Goal: Communication & Community: Ask a question

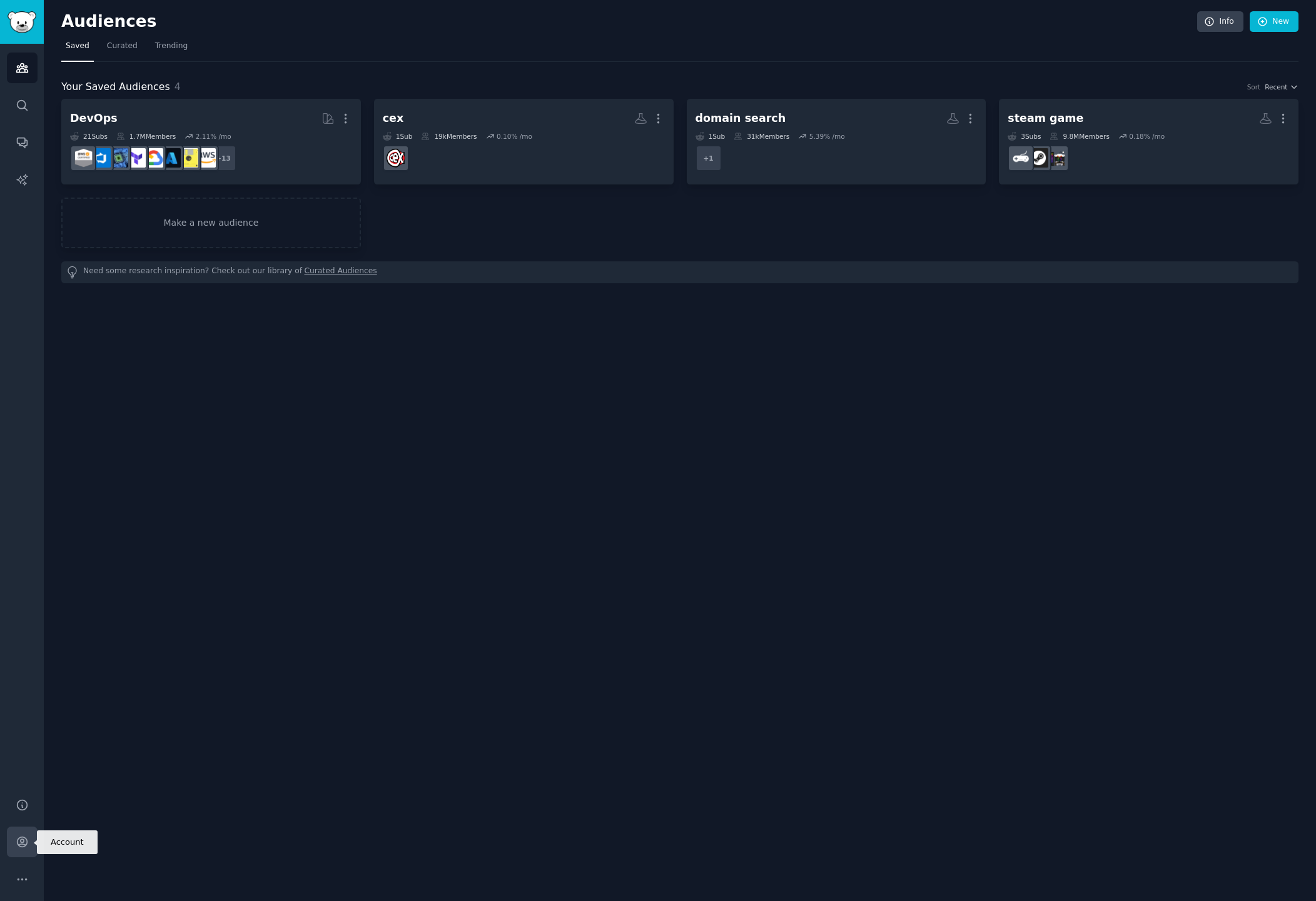
click at [17, 854] on link "Account" at bounding box center [22, 842] width 31 height 31
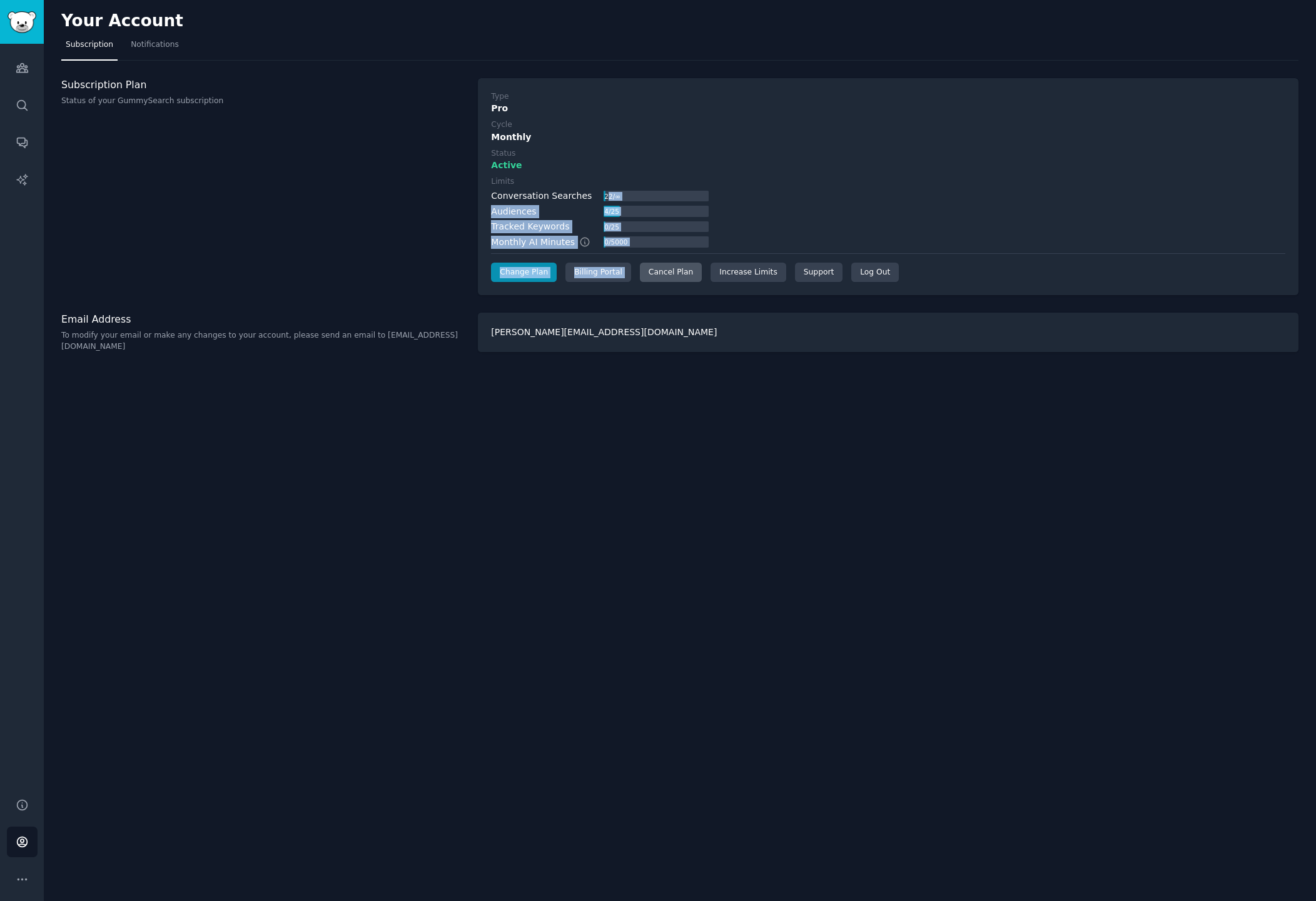
drag, startPoint x: 603, startPoint y: 200, endPoint x: 668, endPoint y: 263, distance: 90.5
click at [668, 263] on div "Type Pro Cycle Monthly Status Active Limits Conversation Searches 22 / ∞ Audien…" at bounding box center [888, 187] width 794 height 191
click at [730, 142] on div "Monthly" at bounding box center [888, 137] width 794 height 13
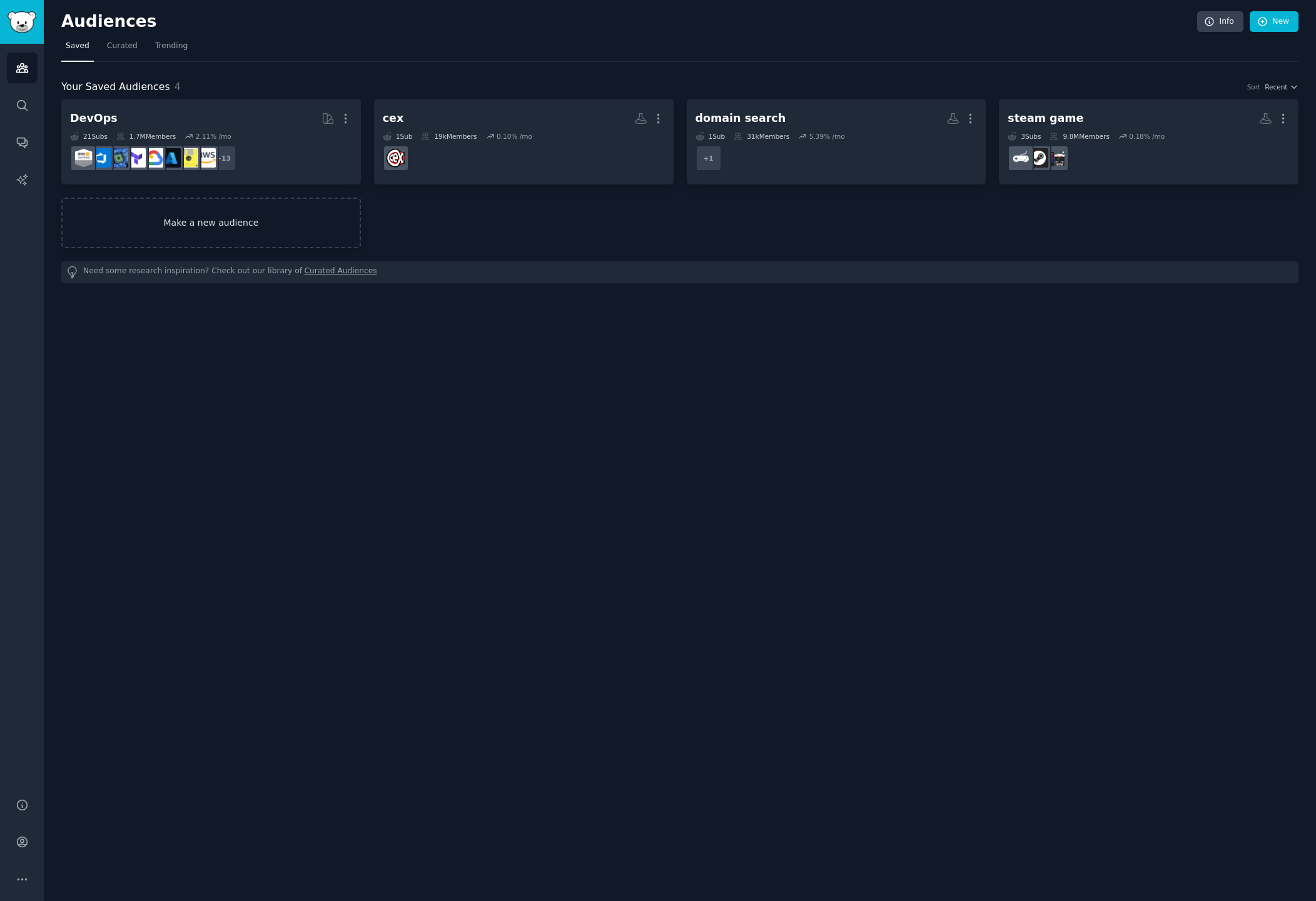
drag, startPoint x: 149, startPoint y: 251, endPoint x: 150, endPoint y: 238, distance: 13.0
click at [149, 251] on div "DevOps More 21 Sub s 1.7M Members 2.11 % /mo + 13 cex More 1 Sub 19k Members 0.…" at bounding box center [680, 191] width 1237 height 184
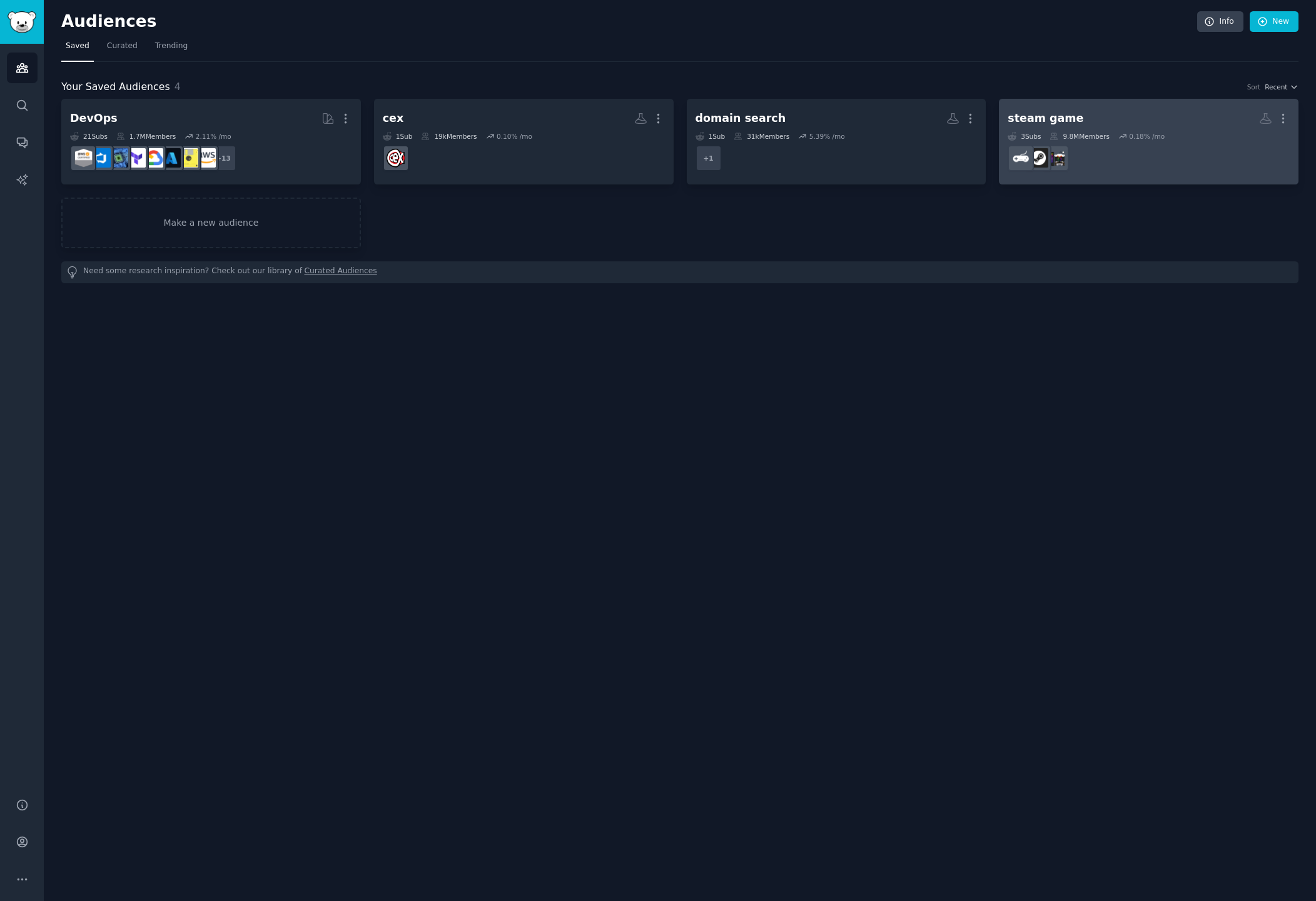
click at [1147, 156] on dd at bounding box center [1149, 158] width 282 height 35
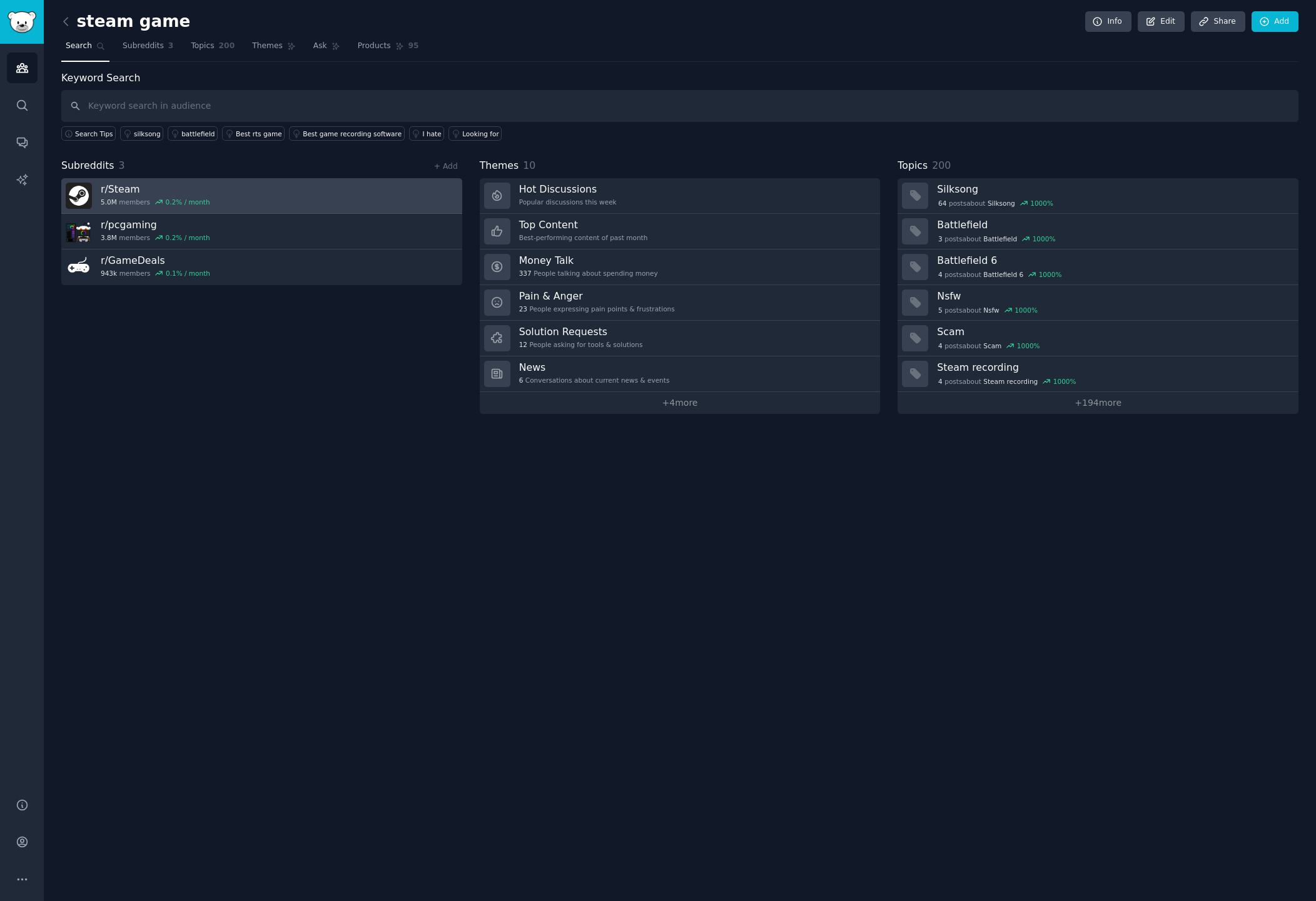
click at [260, 189] on link "r/ Steam 5.0M members 0.2 % / month" at bounding box center [261, 196] width 401 height 36
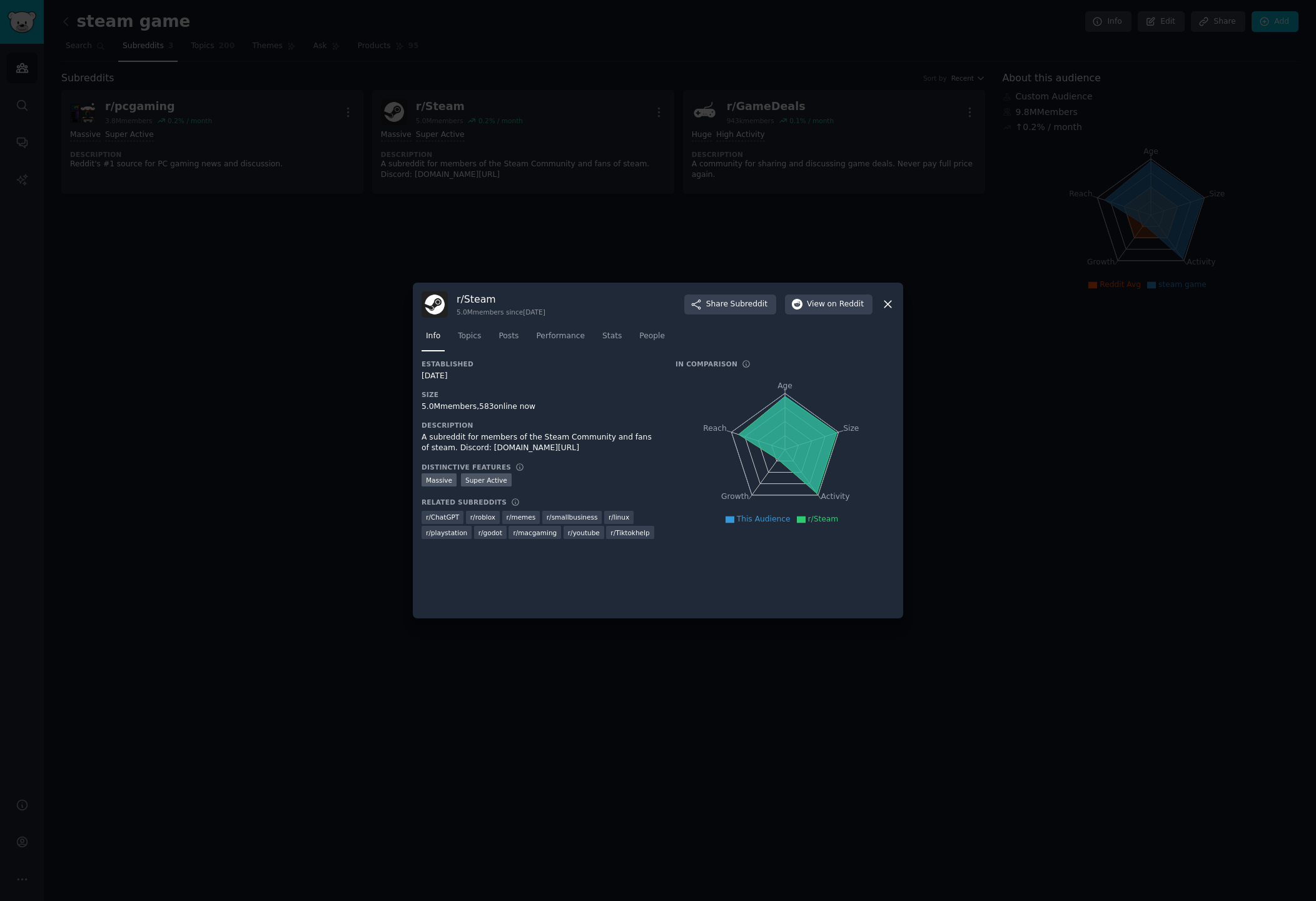
click at [303, 298] on div at bounding box center [658, 450] width 1316 height 901
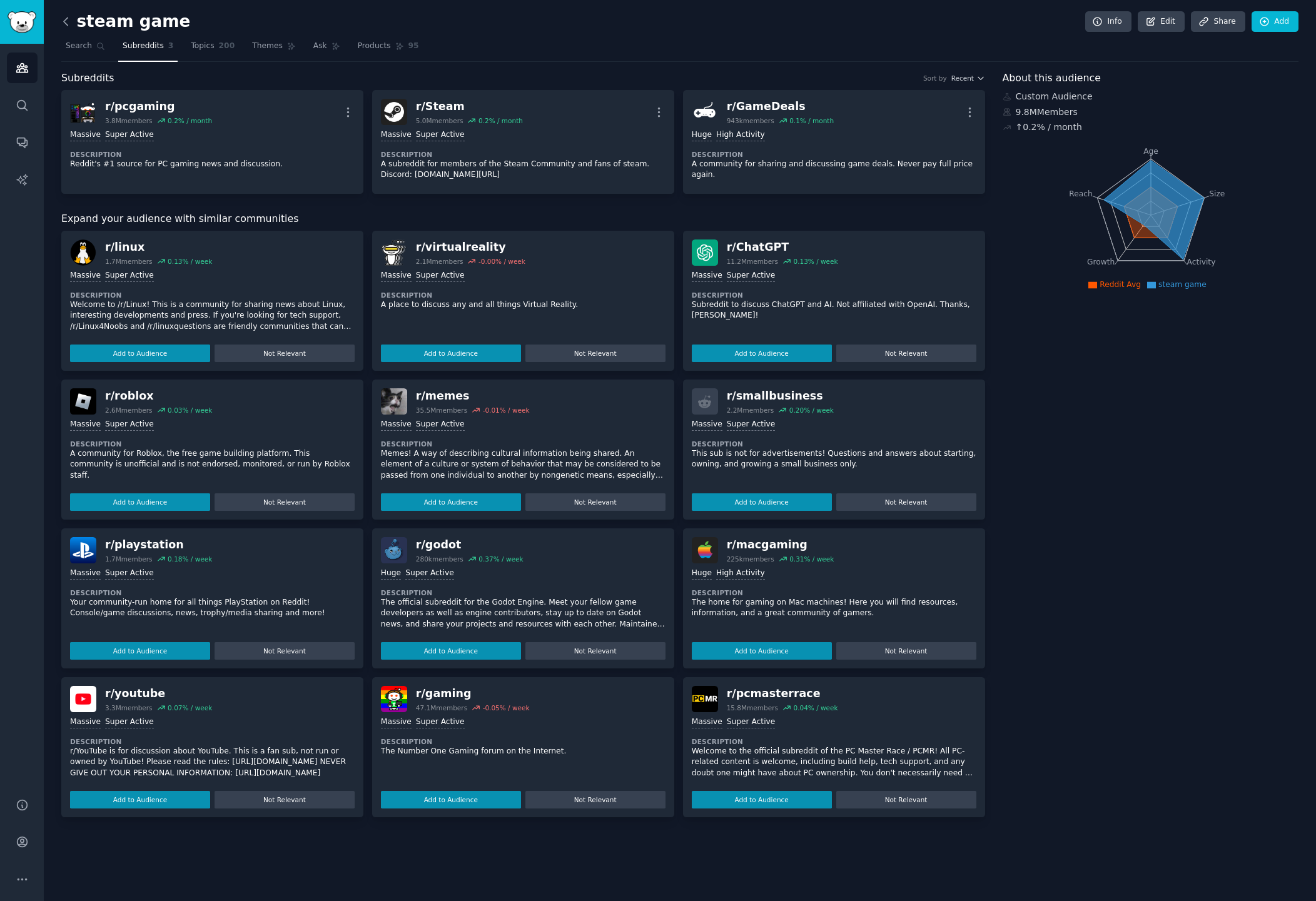
click at [62, 22] on icon at bounding box center [66, 21] width 13 height 13
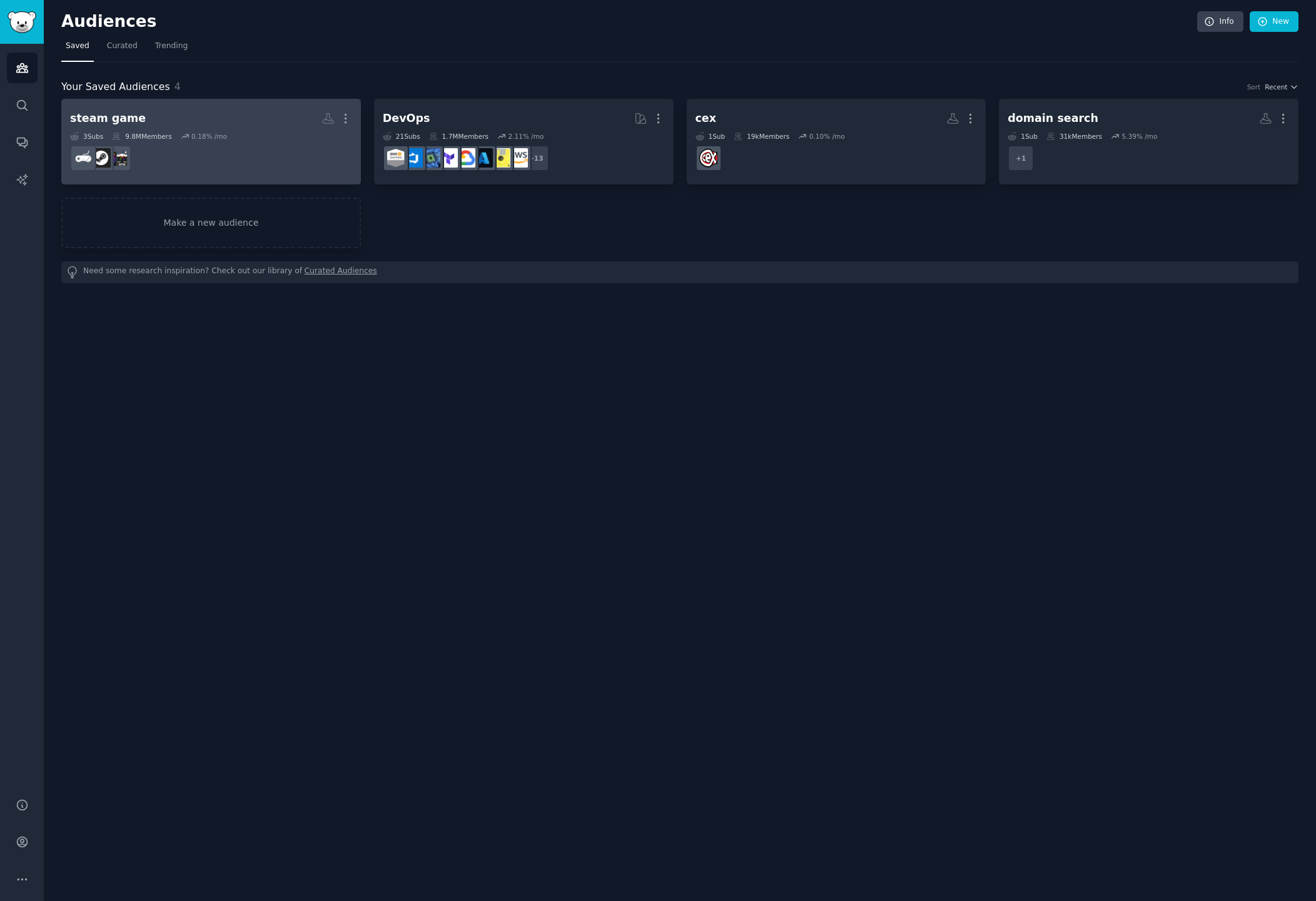
click at [251, 135] on div "3 Sub s 9.8M Members 0.18 % /mo" at bounding box center [211, 137] width 282 height 9
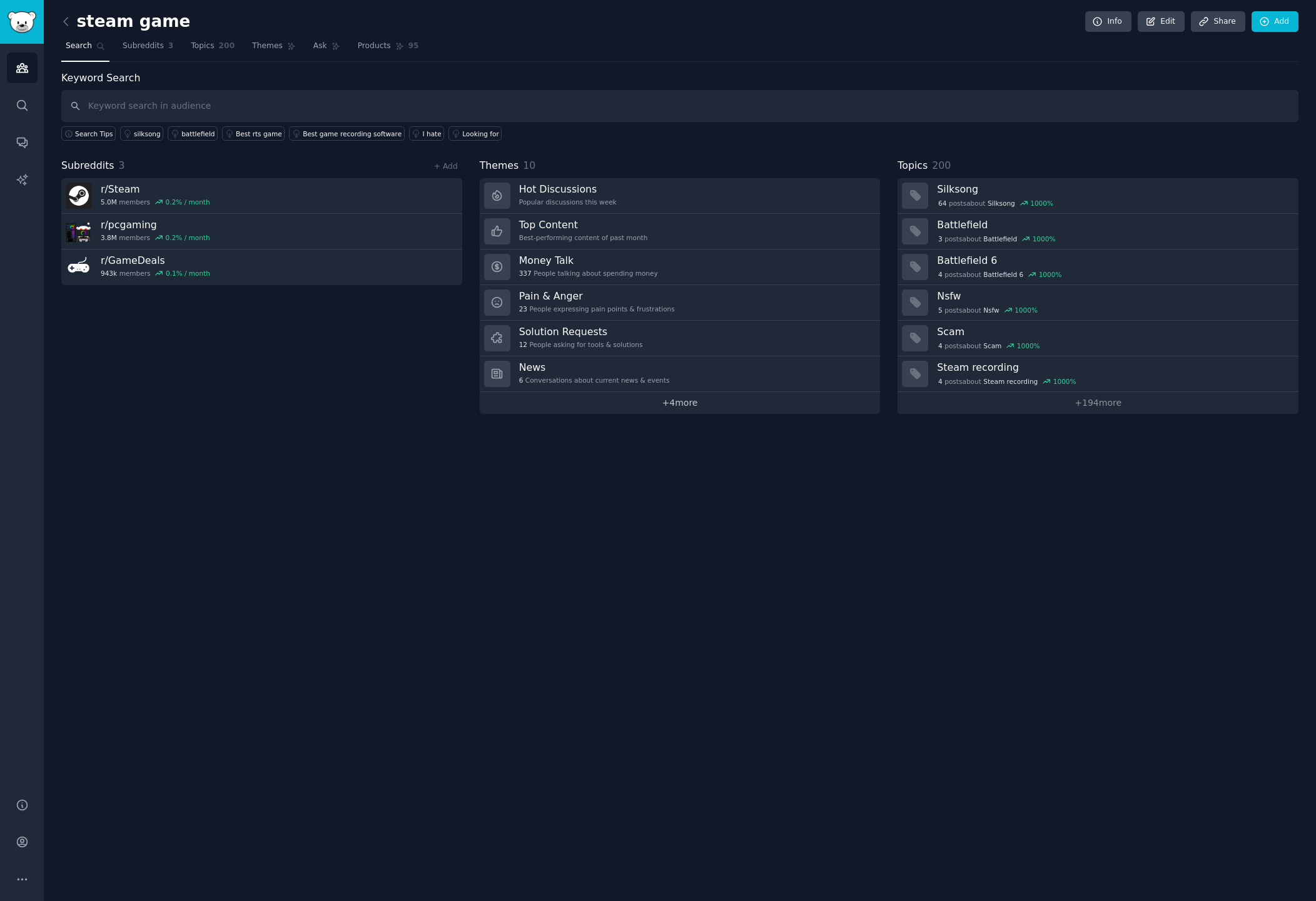
click at [695, 409] on link "+ 4 more" at bounding box center [680, 403] width 401 height 22
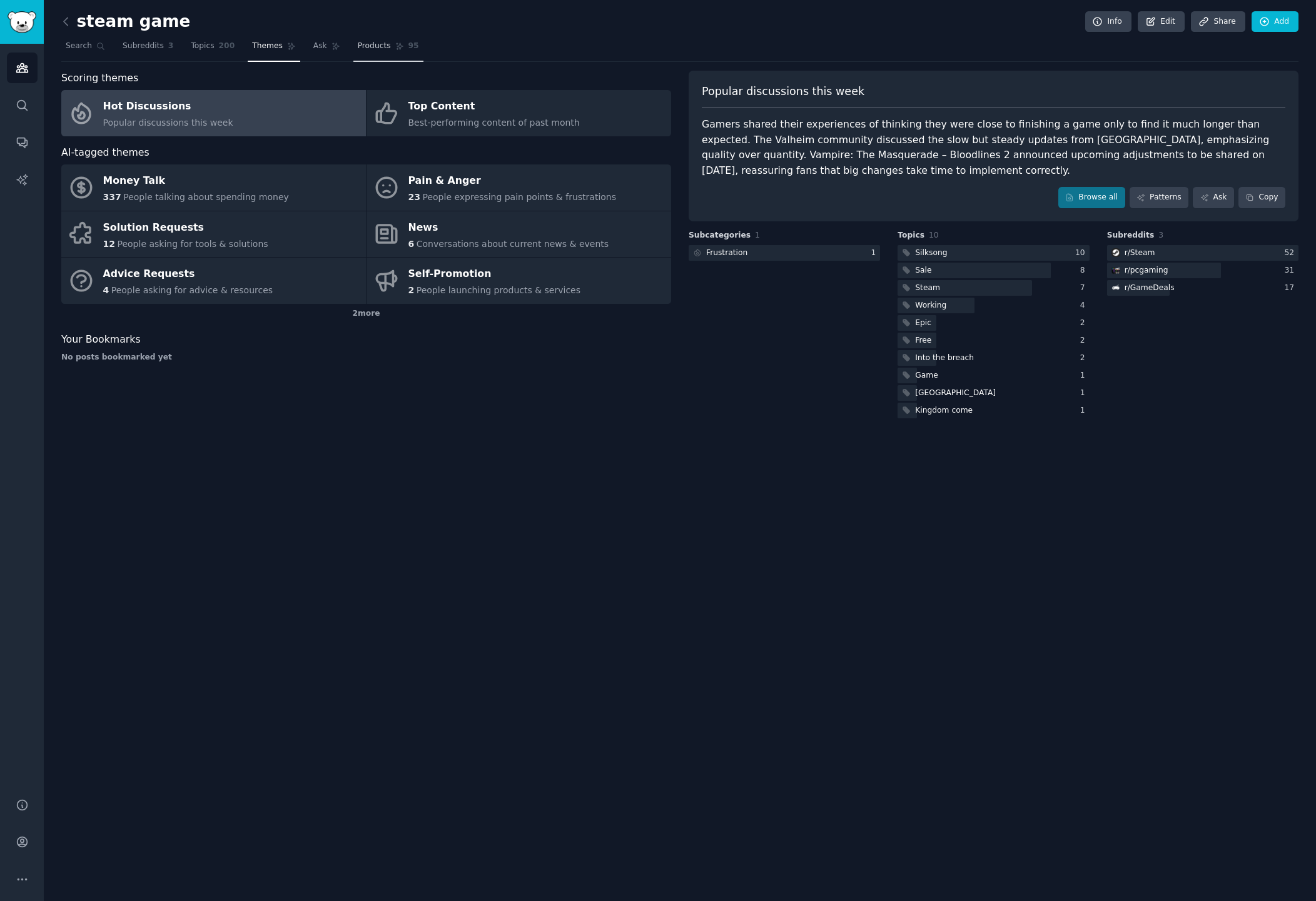
click at [368, 59] on link "Products 95" at bounding box center [388, 49] width 70 height 26
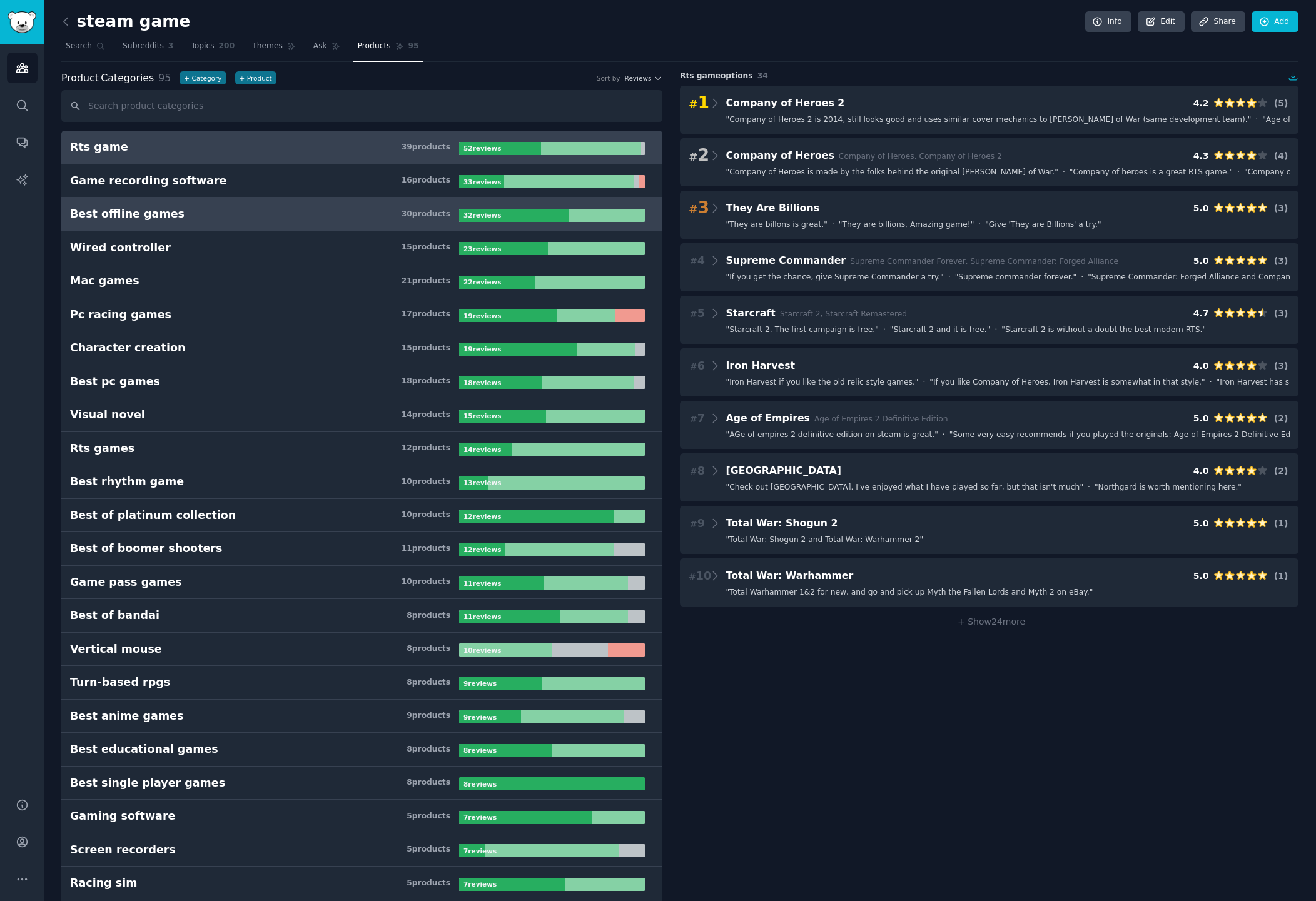
click at [209, 213] on h3 "Best offline games 30 product s" at bounding box center [265, 214] width 389 height 16
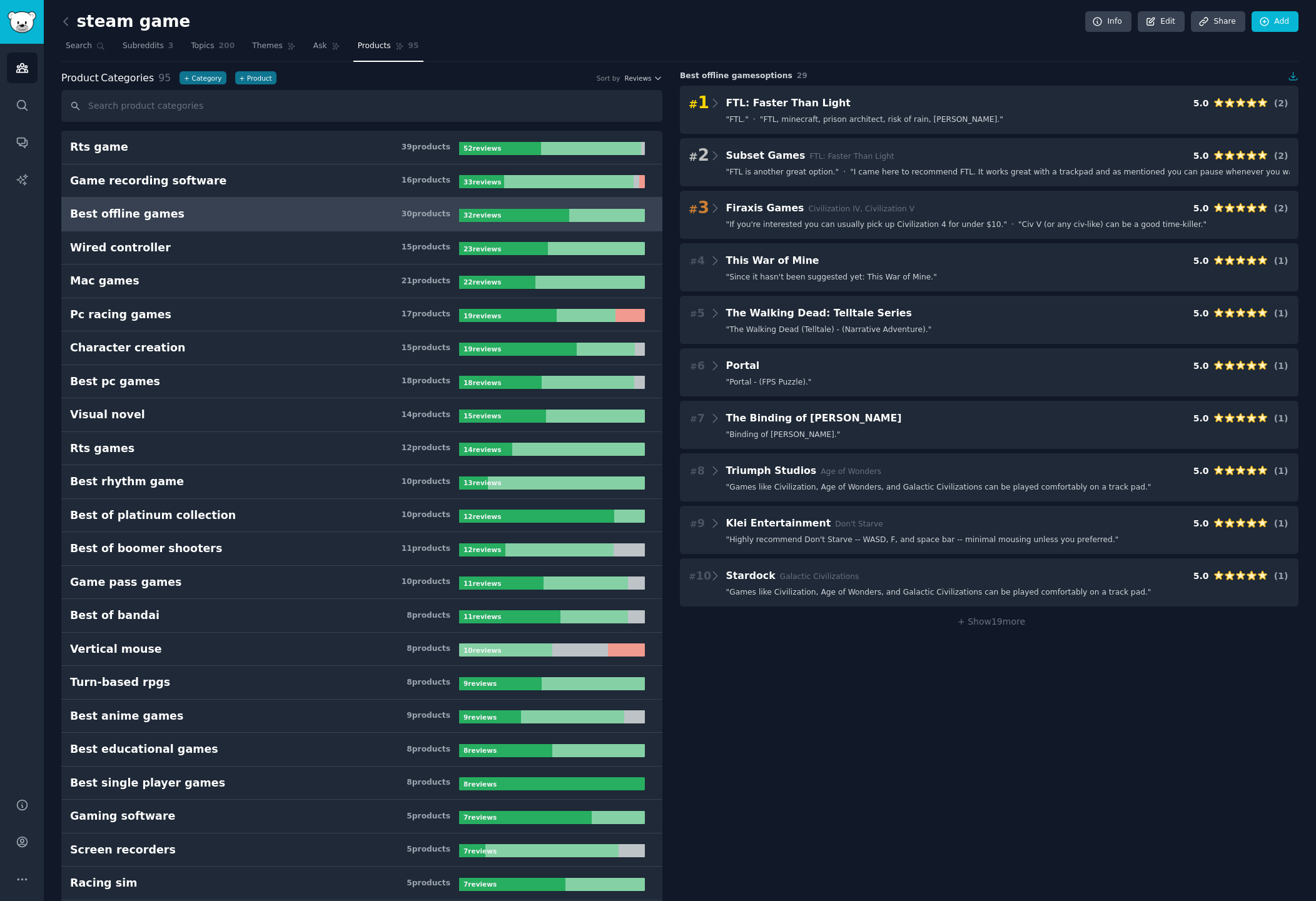
click at [304, 44] on nav "Search Subreddits 3 Topics 200 Themes Ask Products 95" at bounding box center [680, 49] width 1237 height 26
click at [332, 45] on icon at bounding box center [335, 47] width 7 height 7
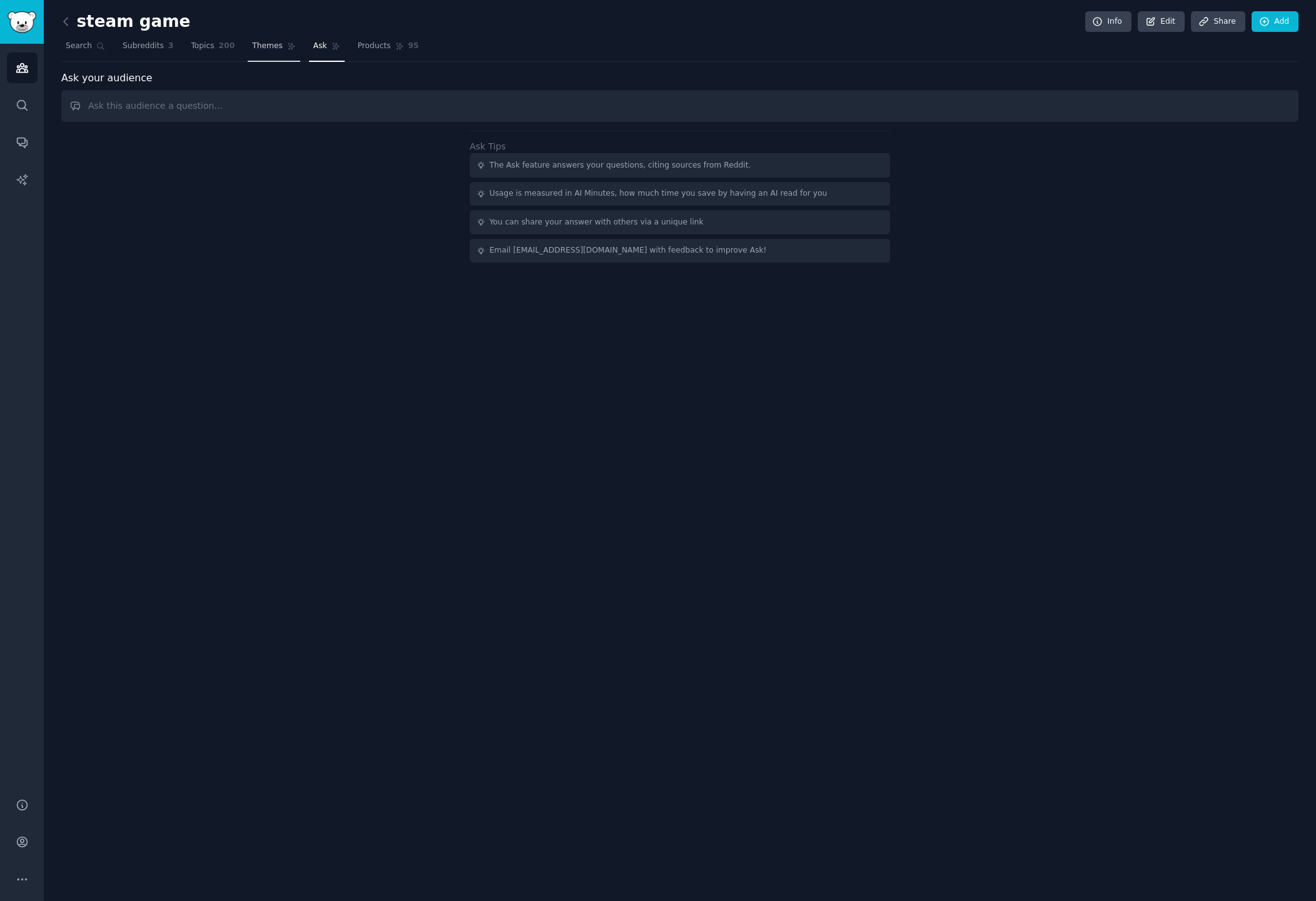
click at [282, 50] on link "Themes" at bounding box center [273, 49] width 52 height 26
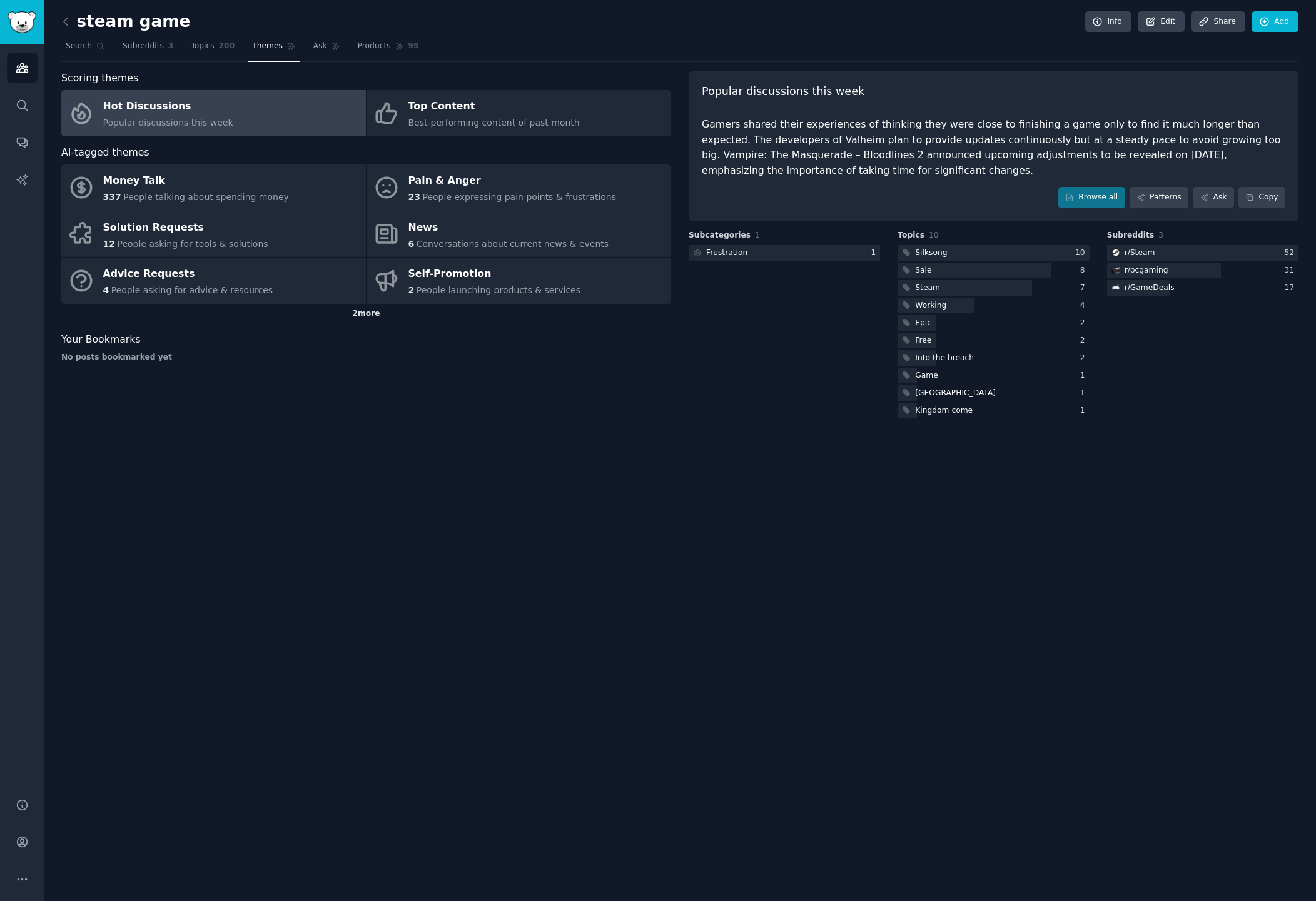
click at [374, 312] on div "2 more" at bounding box center [366, 314] width 610 height 20
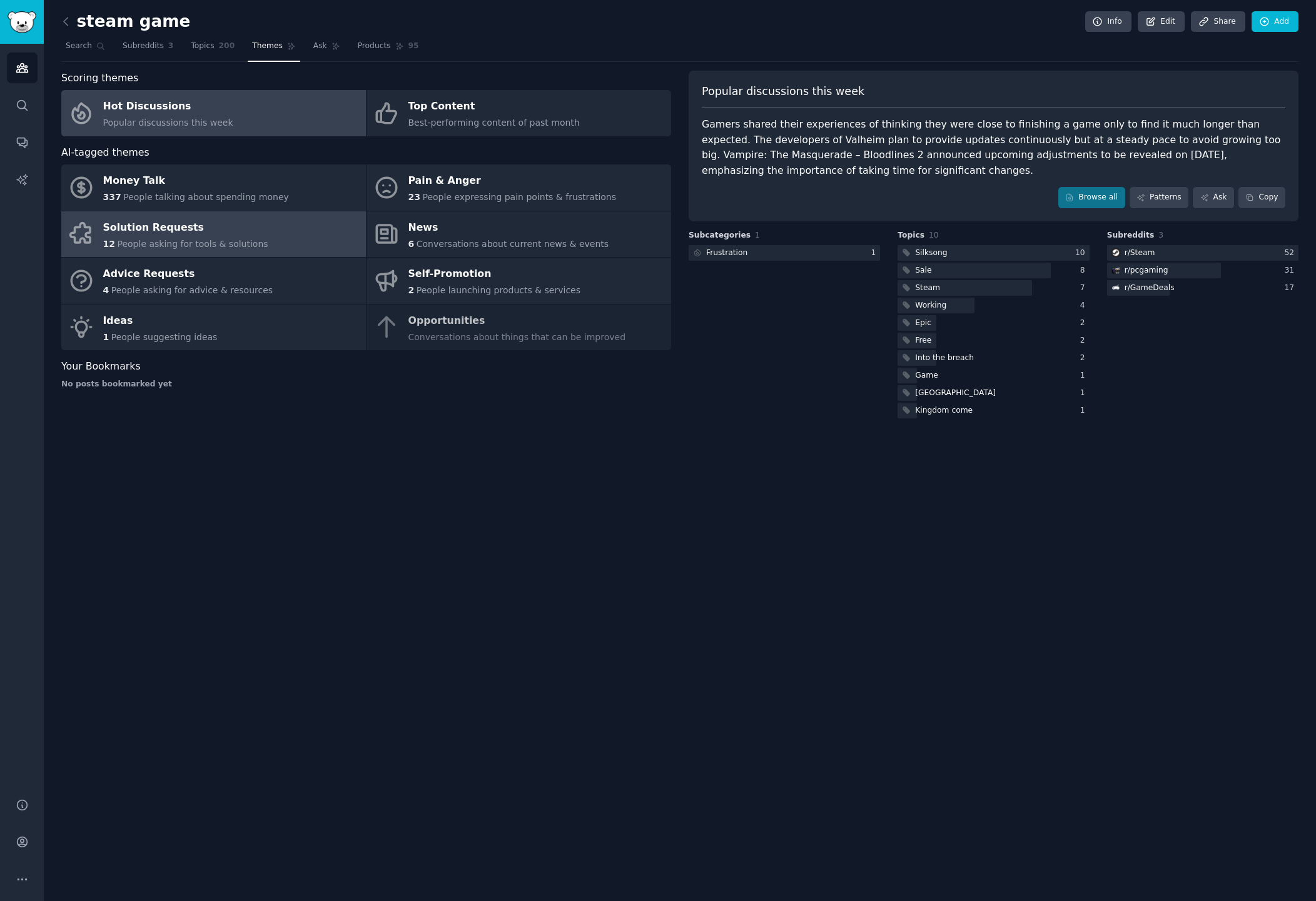
click at [195, 213] on link "Solution Requests 12 People asking for tools & solutions" at bounding box center [214, 234] width 305 height 46
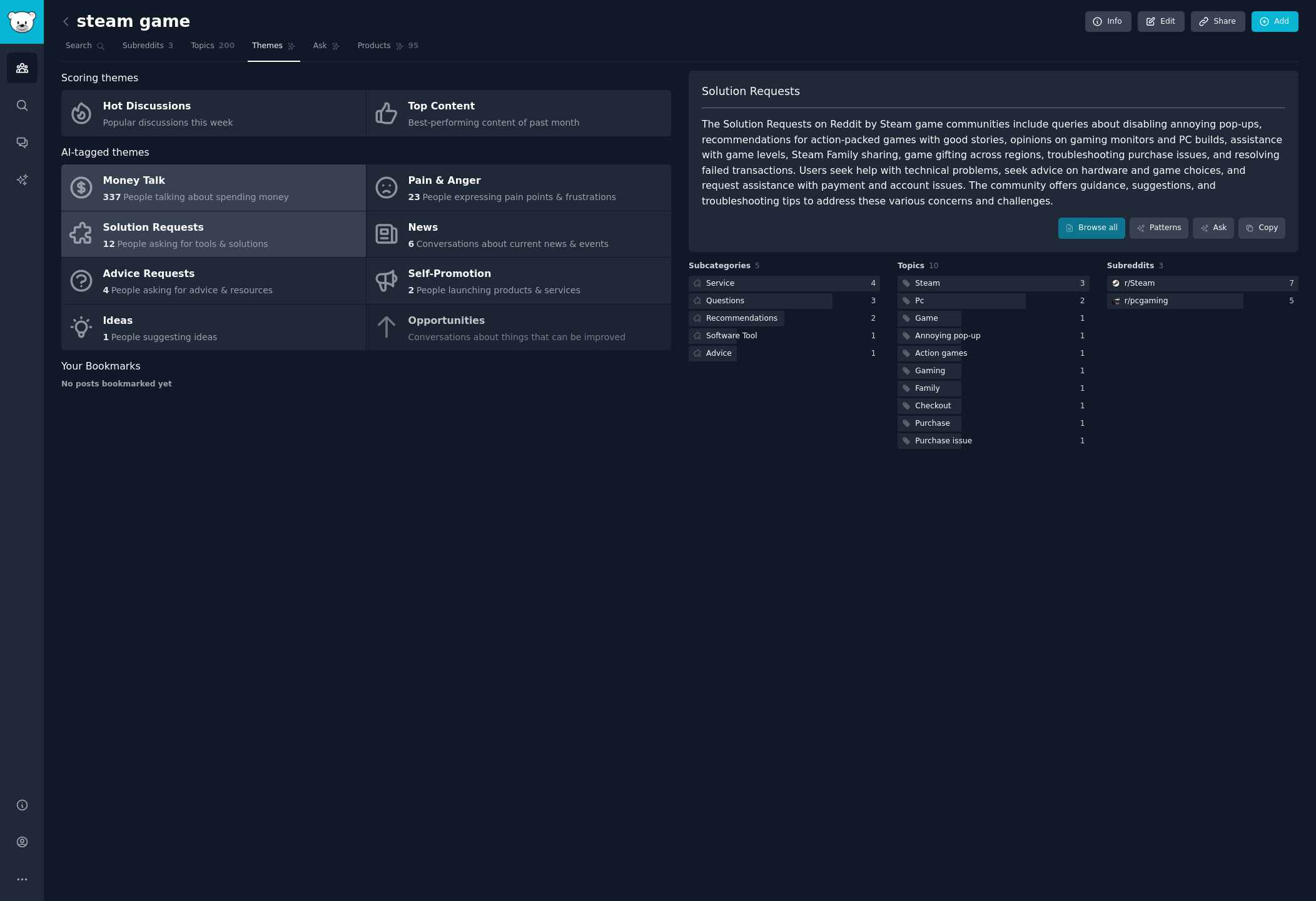
click at [214, 202] on span "People talking about spending money" at bounding box center [206, 197] width 166 height 10
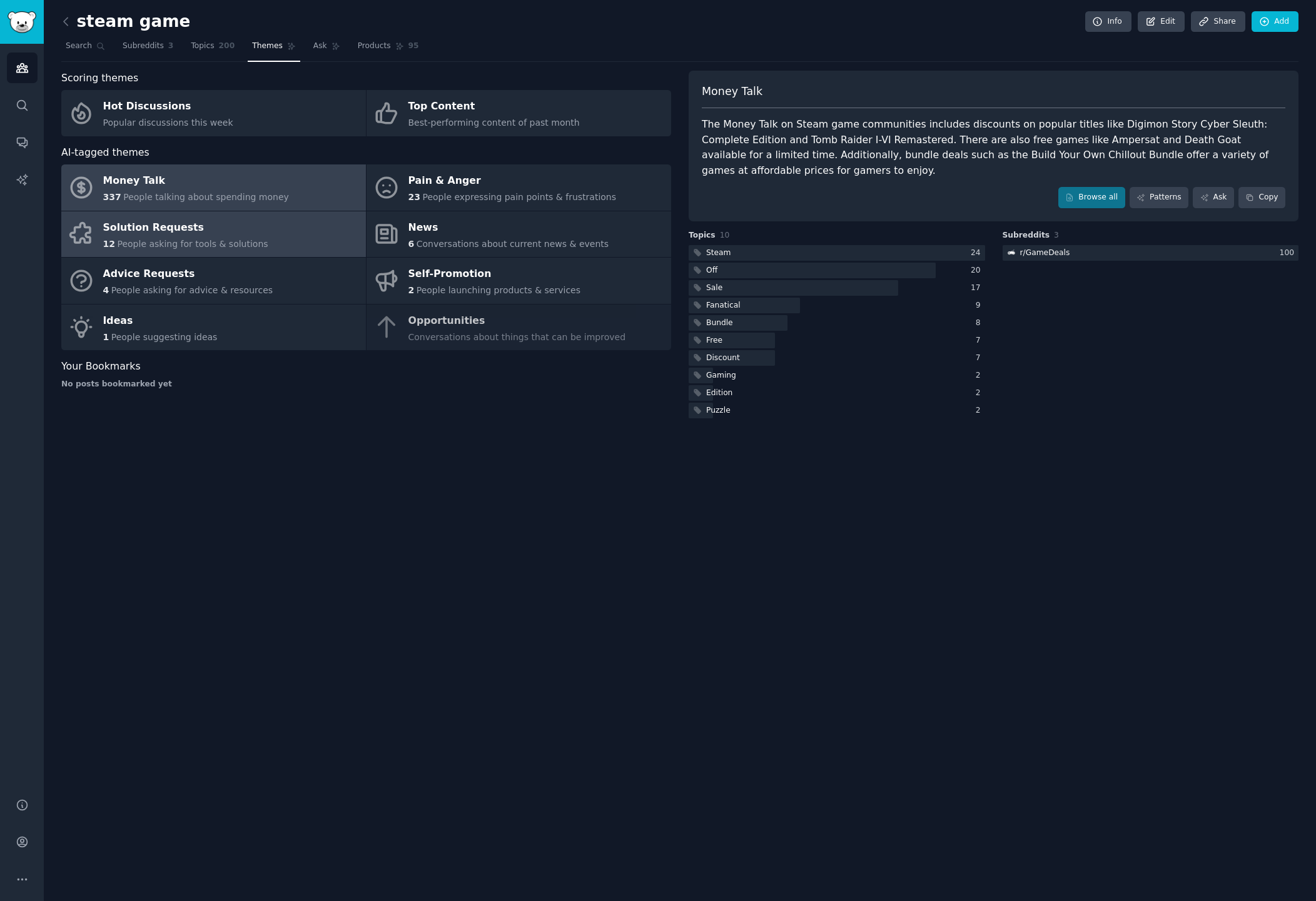
click at [205, 230] on div "Solution Requests" at bounding box center [186, 228] width 165 height 20
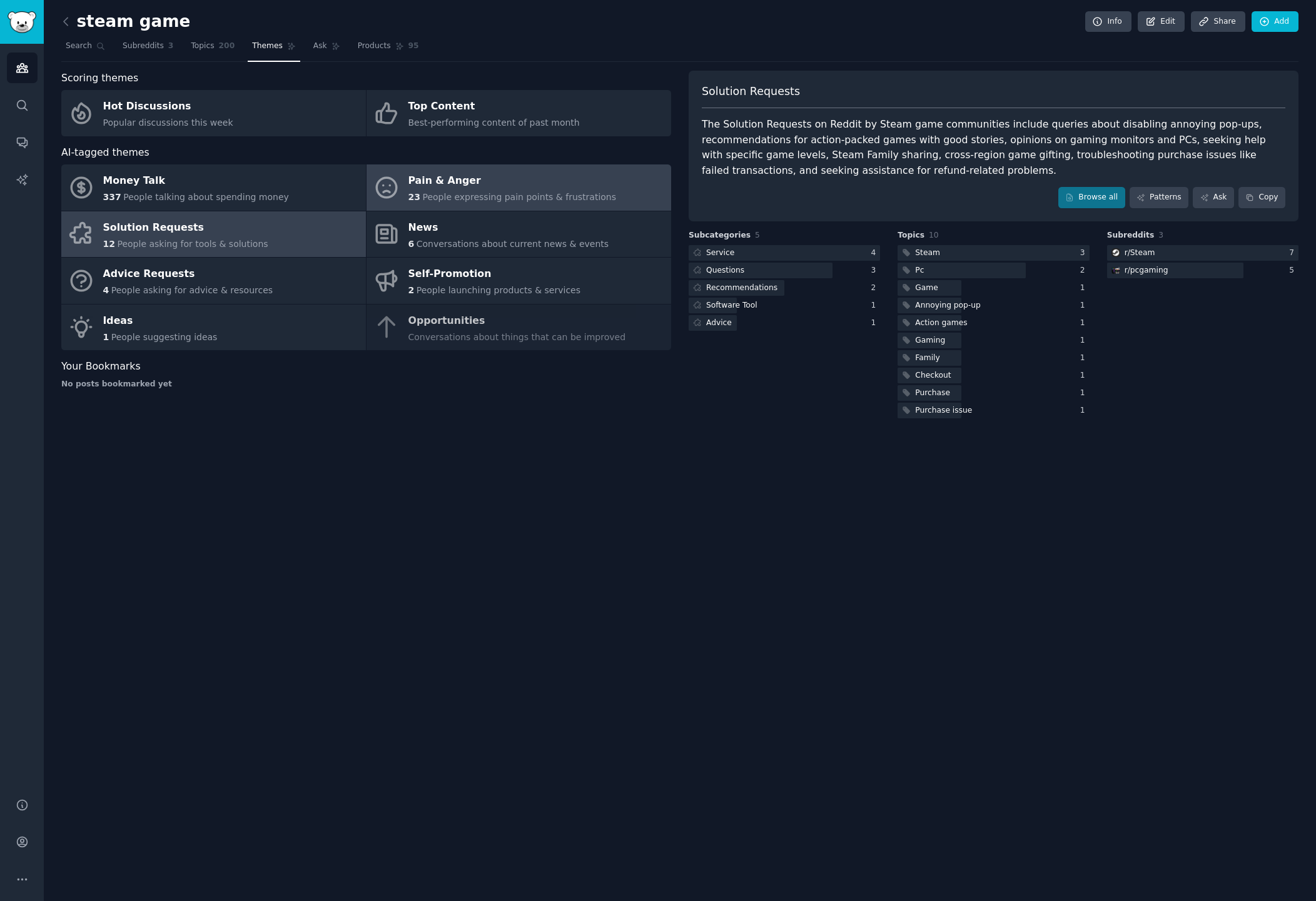
click at [536, 193] on span "People expressing pain points & frustrations" at bounding box center [519, 197] width 194 height 10
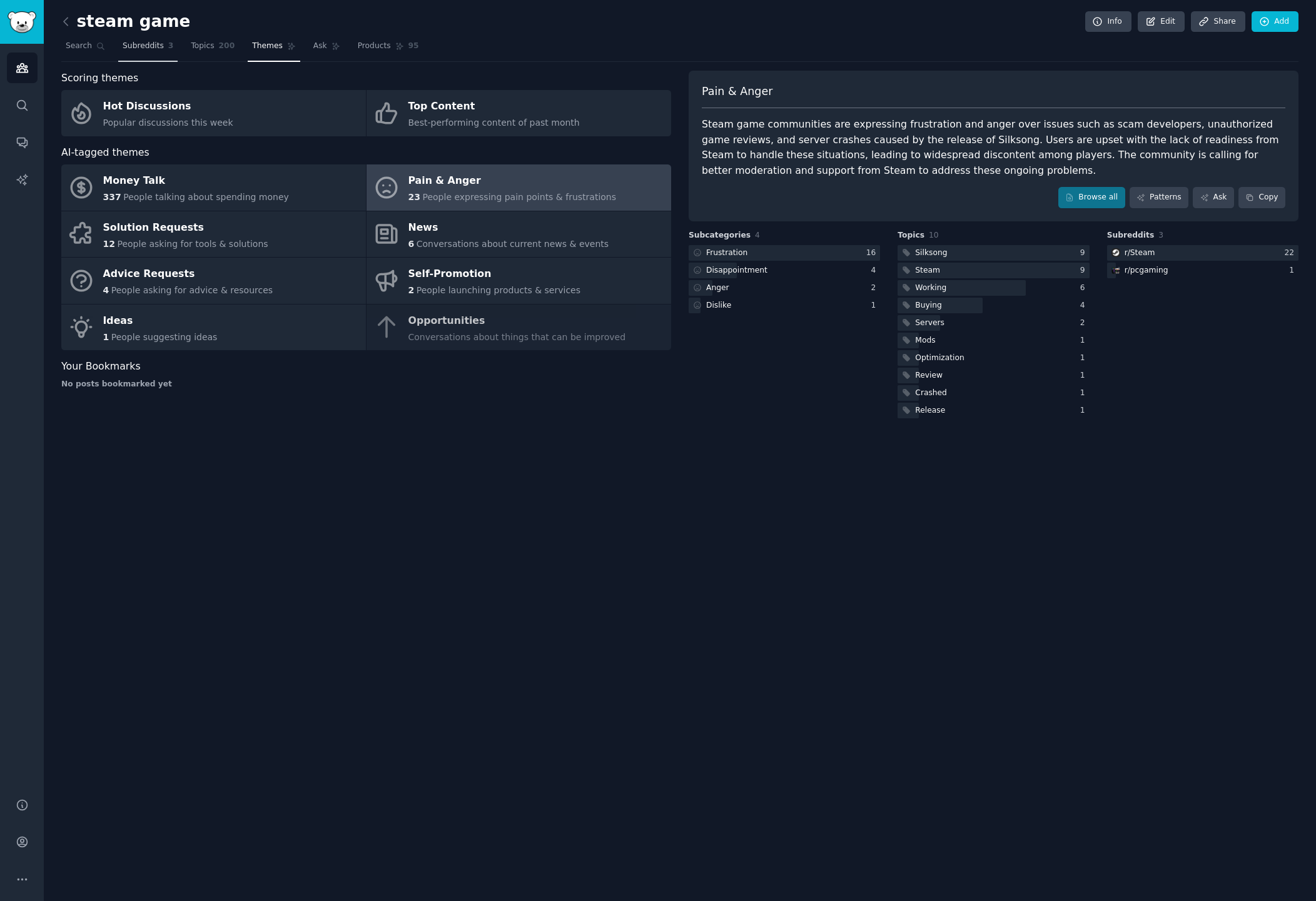
drag, startPoint x: 215, startPoint y: 50, endPoint x: 121, endPoint y: 53, distance: 94.0
click at [215, 49] on link "Topics 200" at bounding box center [212, 49] width 52 height 26
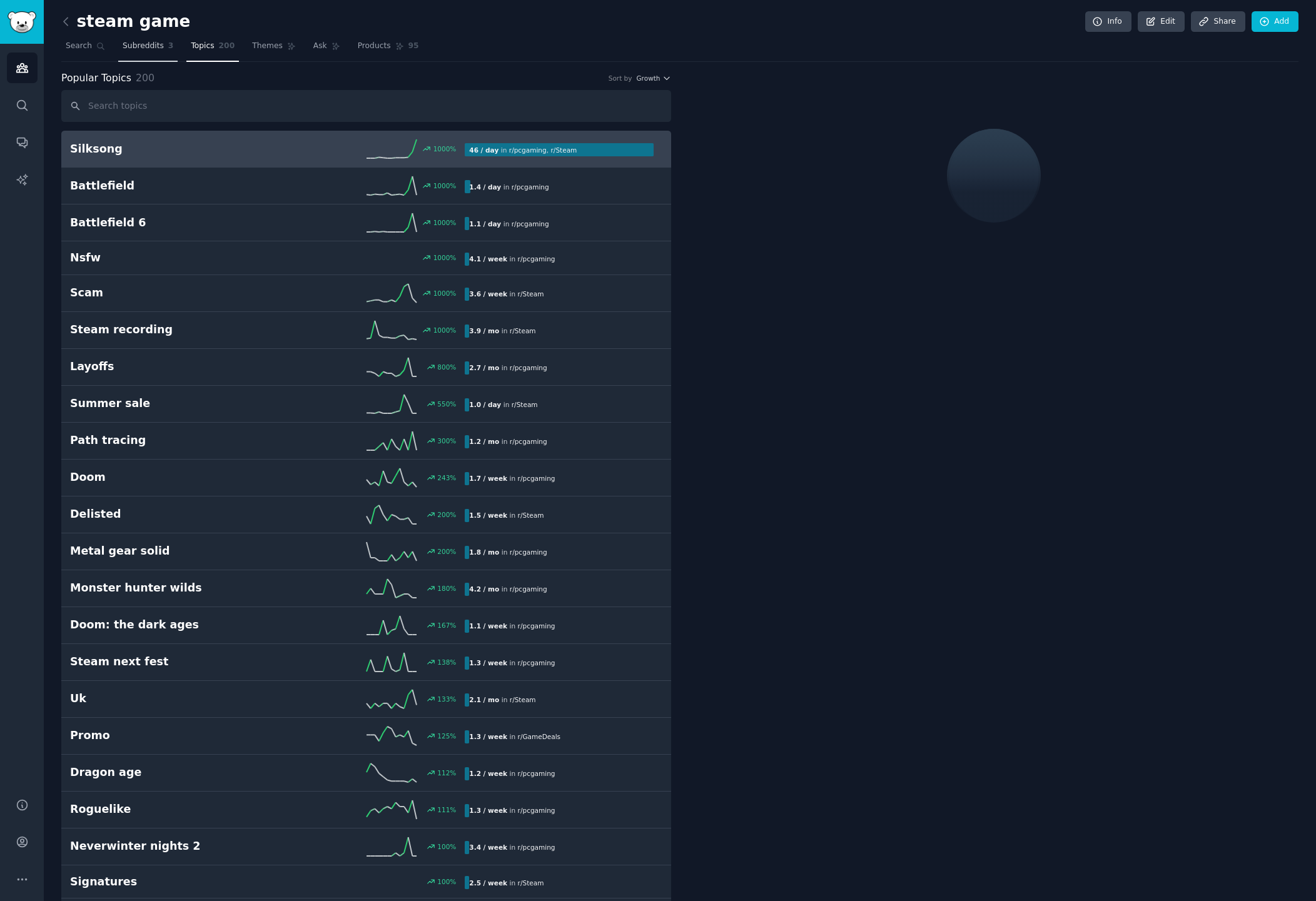
click at [125, 50] on span "Subreddits" at bounding box center [144, 47] width 42 height 11
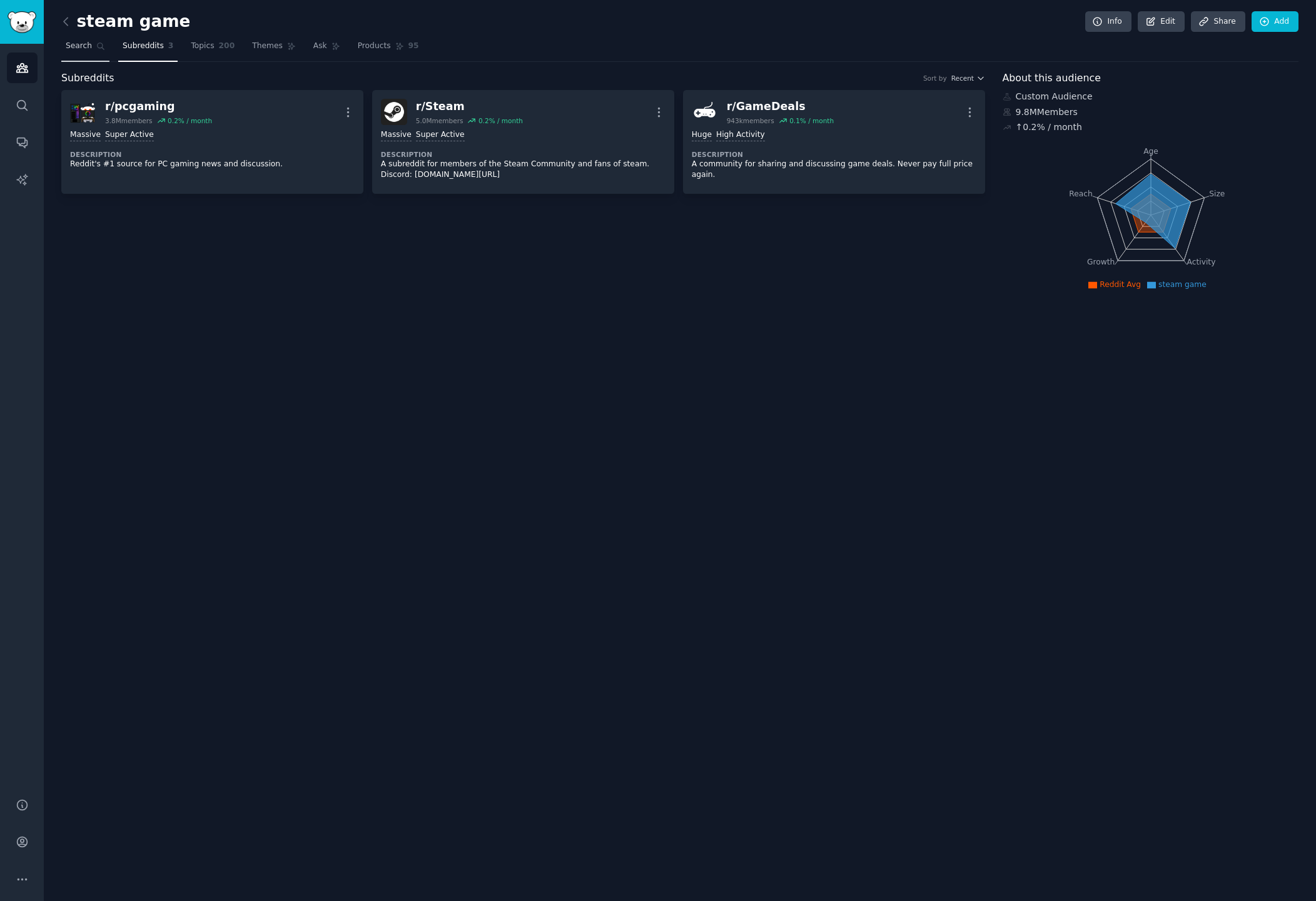
click at [97, 50] on link "Search" at bounding box center [85, 49] width 48 height 26
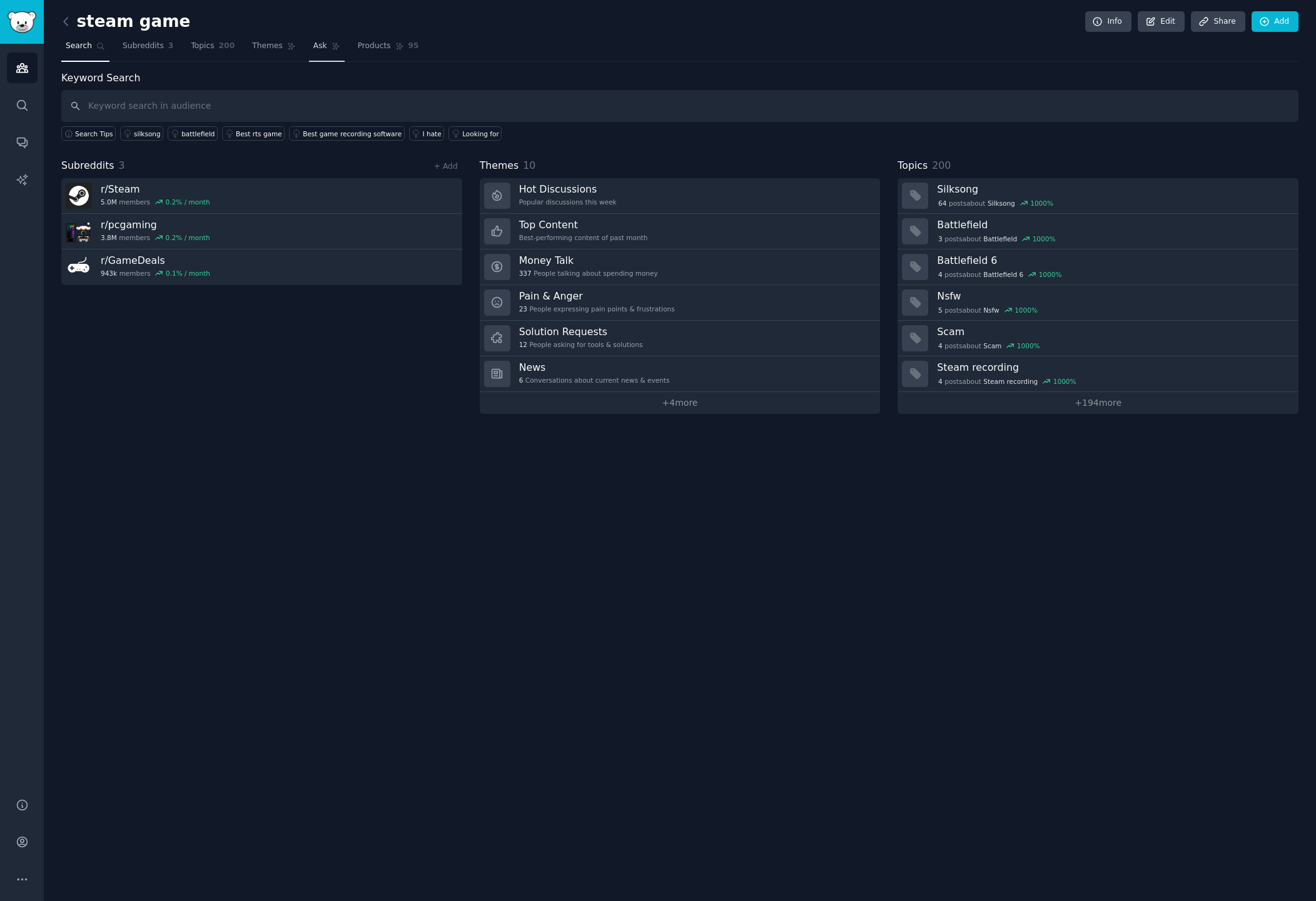
click at [332, 43] on icon at bounding box center [335, 47] width 7 height 7
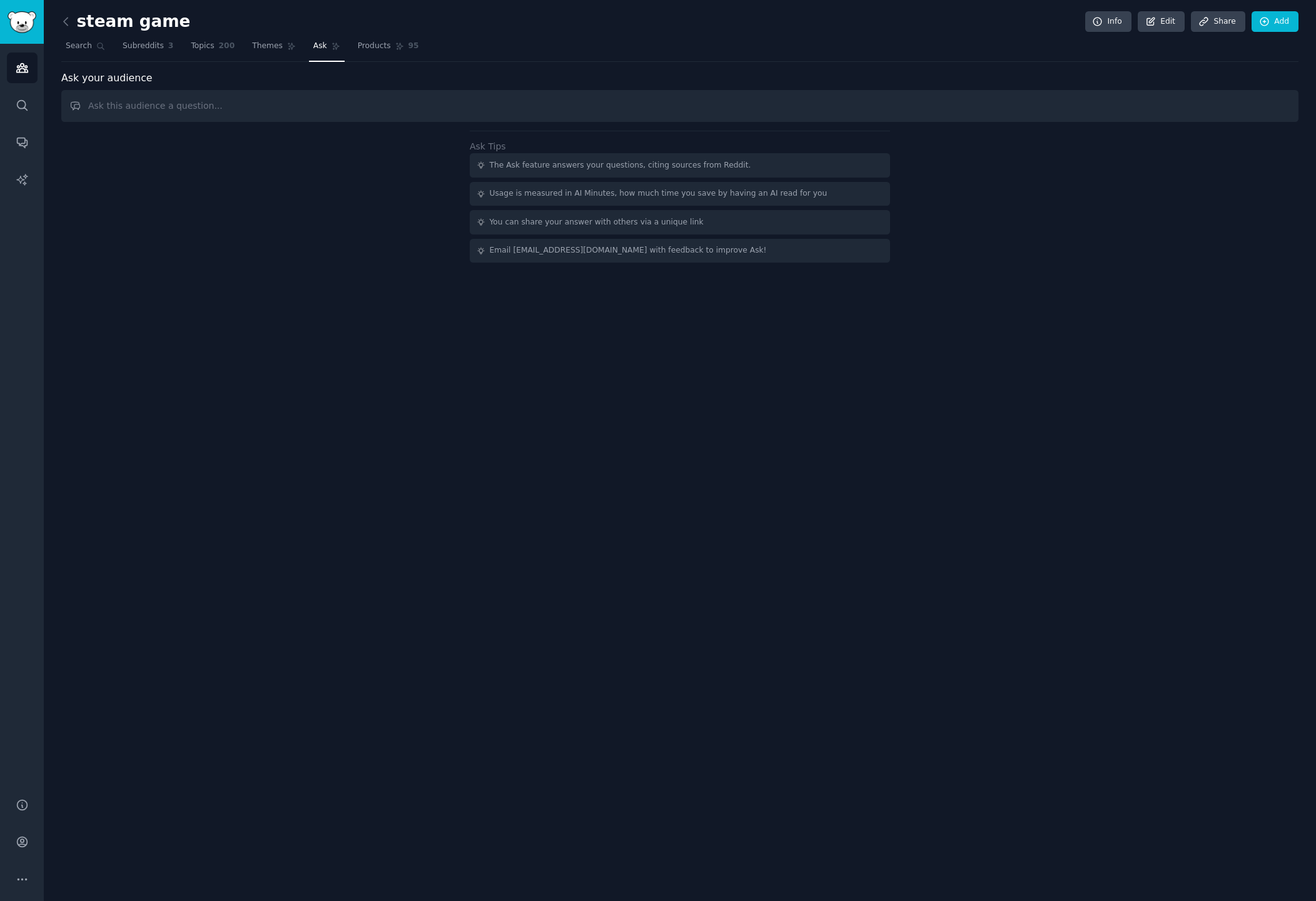
drag, startPoint x: 619, startPoint y: 426, endPoint x: 613, endPoint y: 237, distance: 189.1
click at [619, 414] on div "steam game Info Edit Share Add Search Subreddits 3 Topics 200 Themes Ask Produc…" at bounding box center [680, 450] width 1273 height 901
click at [675, 173] on div "The Ask feature answers your questions, citing sources from Reddit." at bounding box center [680, 165] width 420 height 25
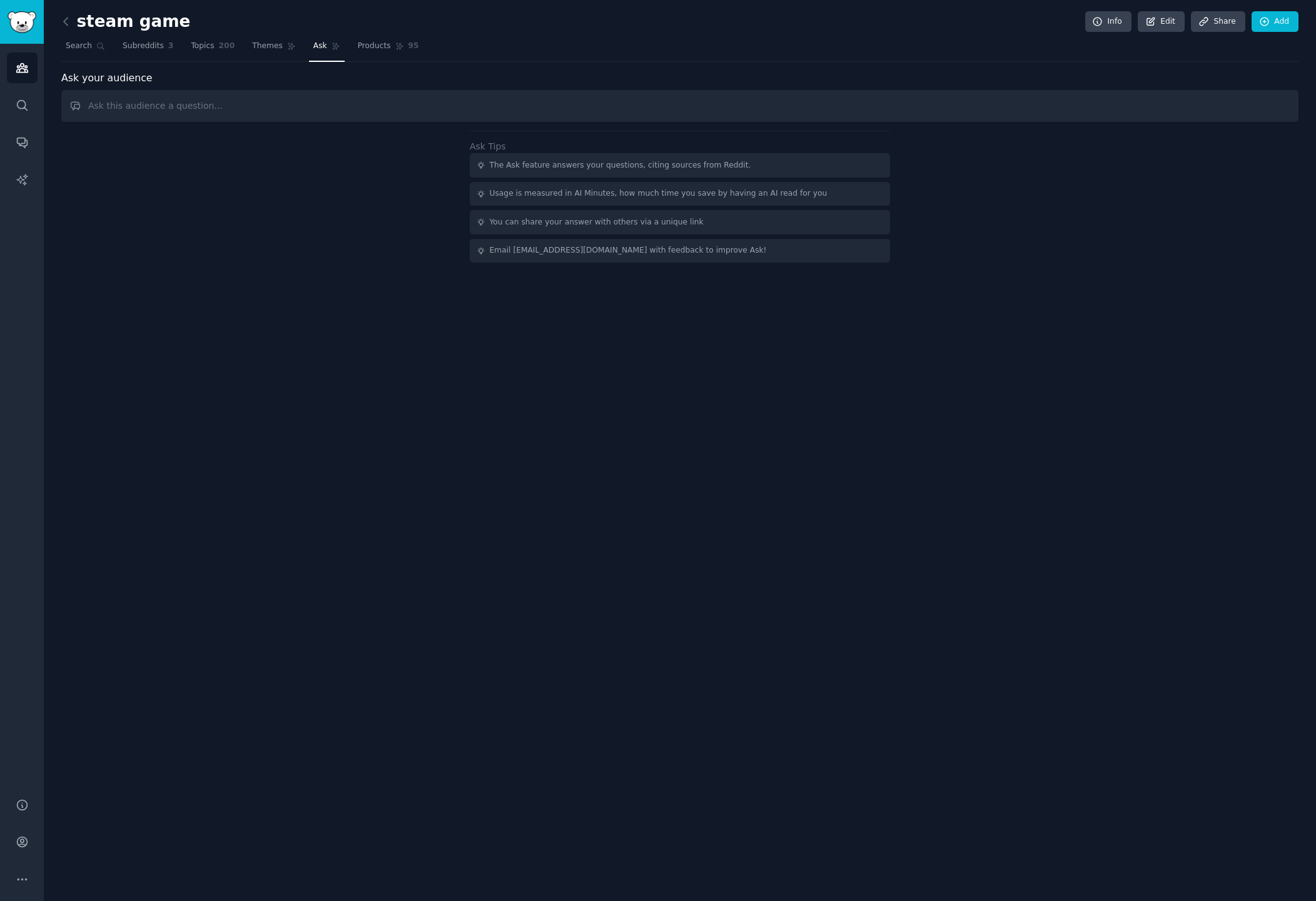
drag, startPoint x: 632, startPoint y: 422, endPoint x: 632, endPoint y: 207, distance: 215.0
click at [632, 422] on div "steam game Info Edit Share Add Search Subreddits 3 Topics 200 Themes Ask Produc…" at bounding box center [680, 450] width 1273 height 901
click at [649, 93] on input "text" at bounding box center [680, 106] width 1237 height 32
click at [76, 114] on input "text" at bounding box center [680, 106] width 1237 height 32
type input "w"
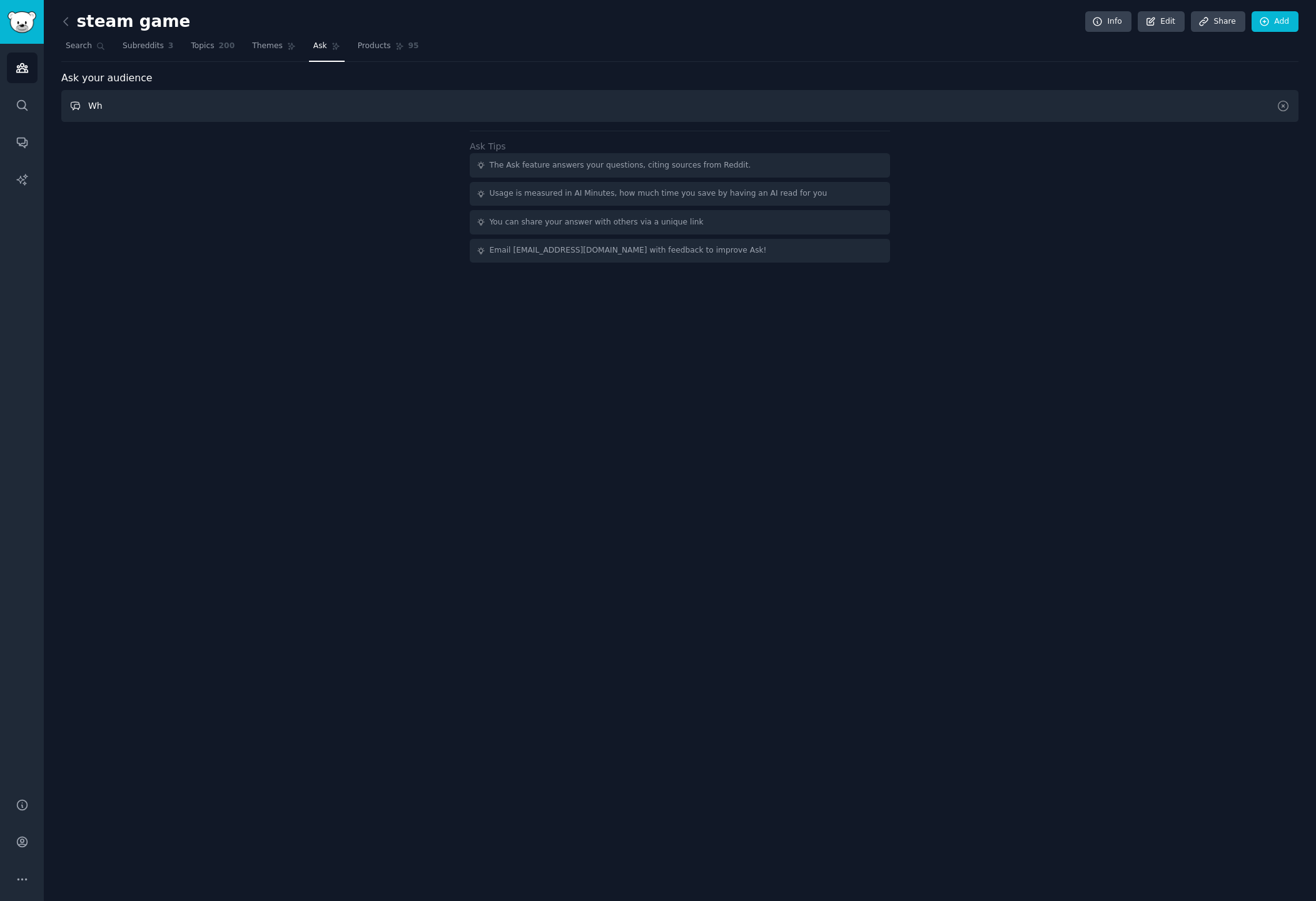
type input "What frustration do you have when using"
type input "What"
type input "What frustration do you have when using a steam game compare website that shows…"
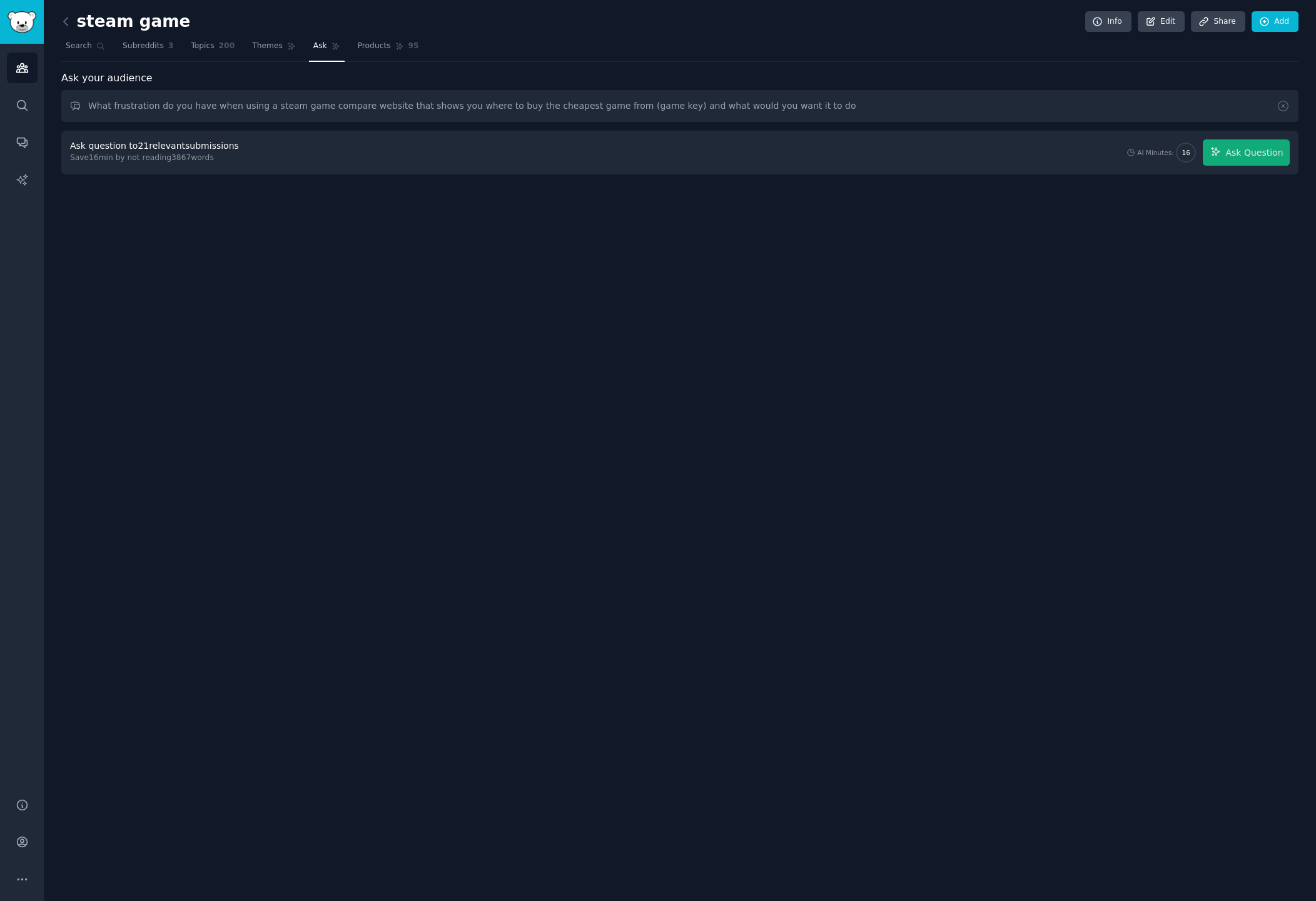
click at [419, 373] on div "steam game Info Edit Share Add Search Subreddits 3 Topics 200 Themes Ask Produc…" at bounding box center [680, 450] width 1273 height 901
click at [563, 331] on div "steam game Info Edit Share Add Search Subreddits 3 Topics 200 Themes Ask Produc…" at bounding box center [680, 450] width 1273 height 901
click at [1260, 147] on span "Ask Question" at bounding box center [1254, 152] width 57 height 13
